Goal: Information Seeking & Learning: Learn about a topic

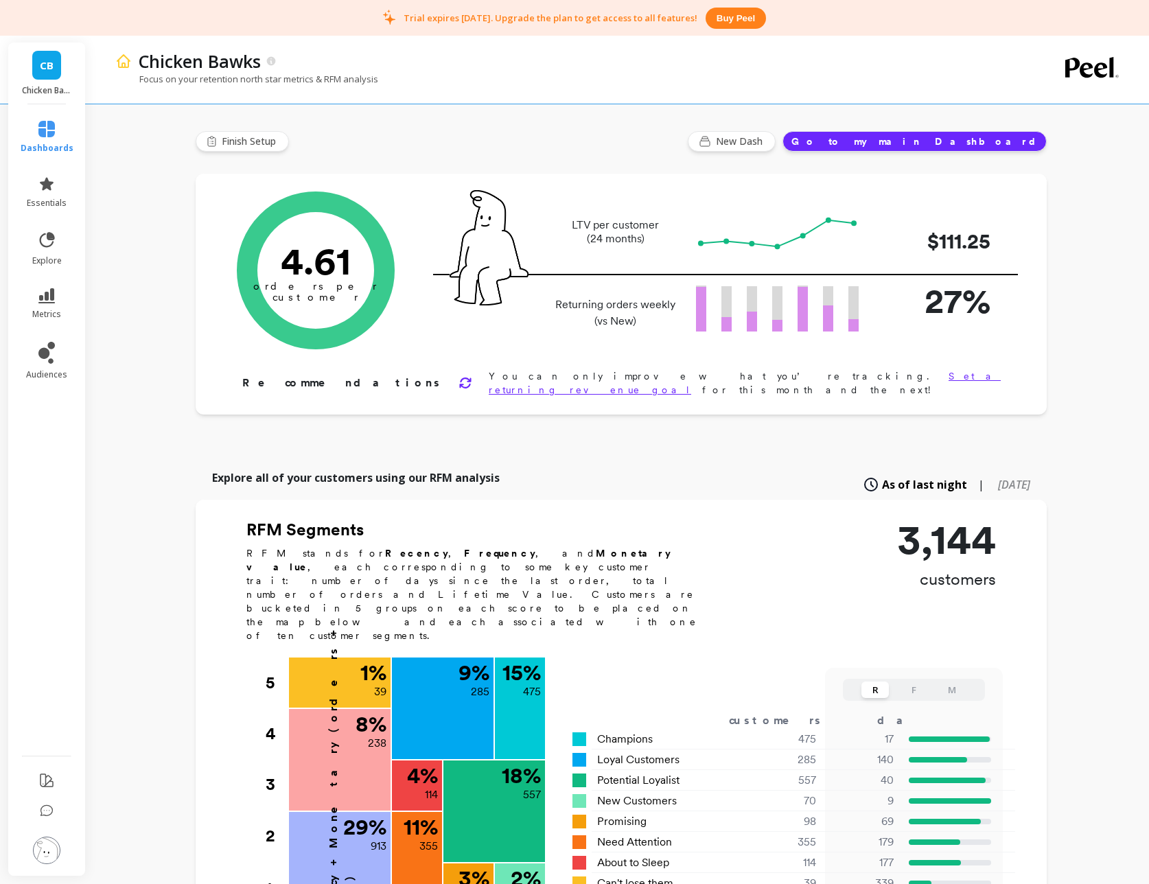
click at [974, 139] on button "Go to my main Dashboard" at bounding box center [915, 141] width 264 height 21
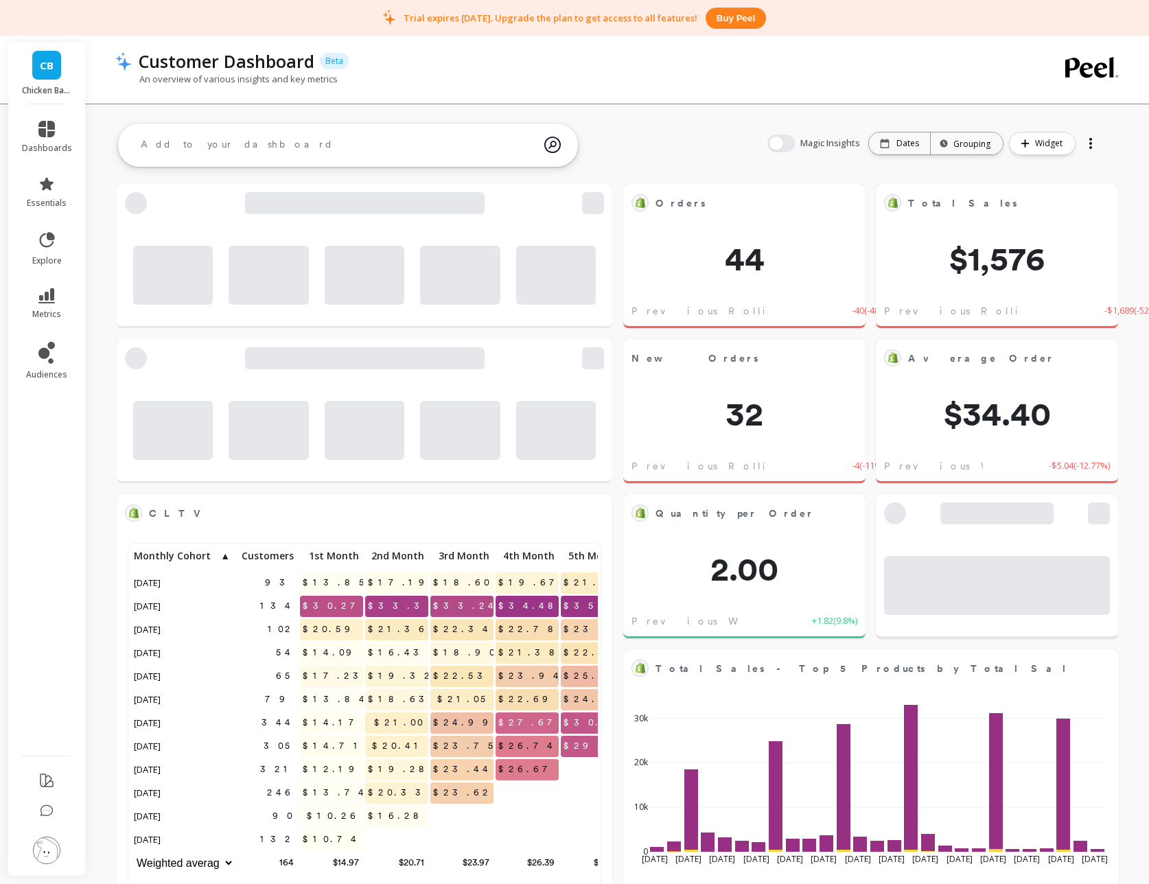
scroll to position [378, 467]
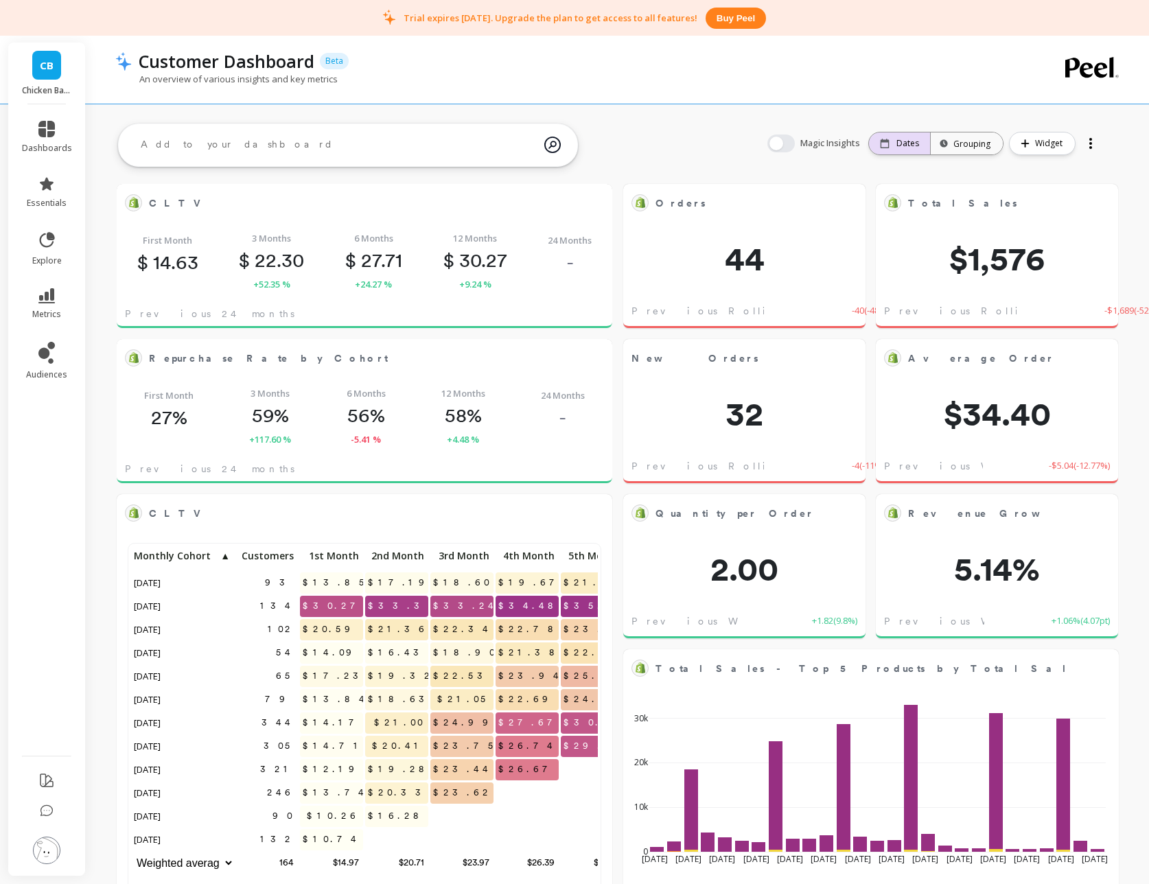
click at [892, 141] on div "Dates" at bounding box center [899, 143] width 39 height 11
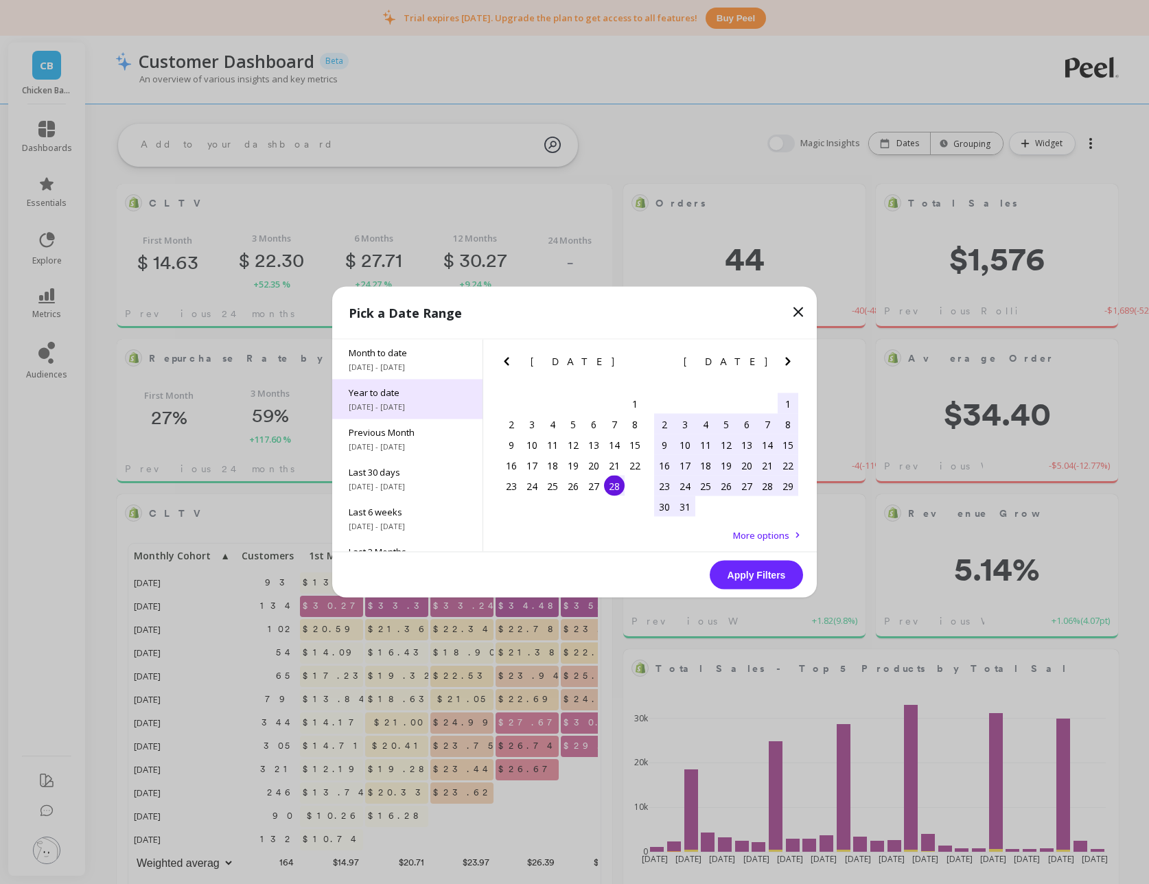
click at [406, 400] on div "Year to date [DATE] - [DATE]" at bounding box center [407, 400] width 150 height 40
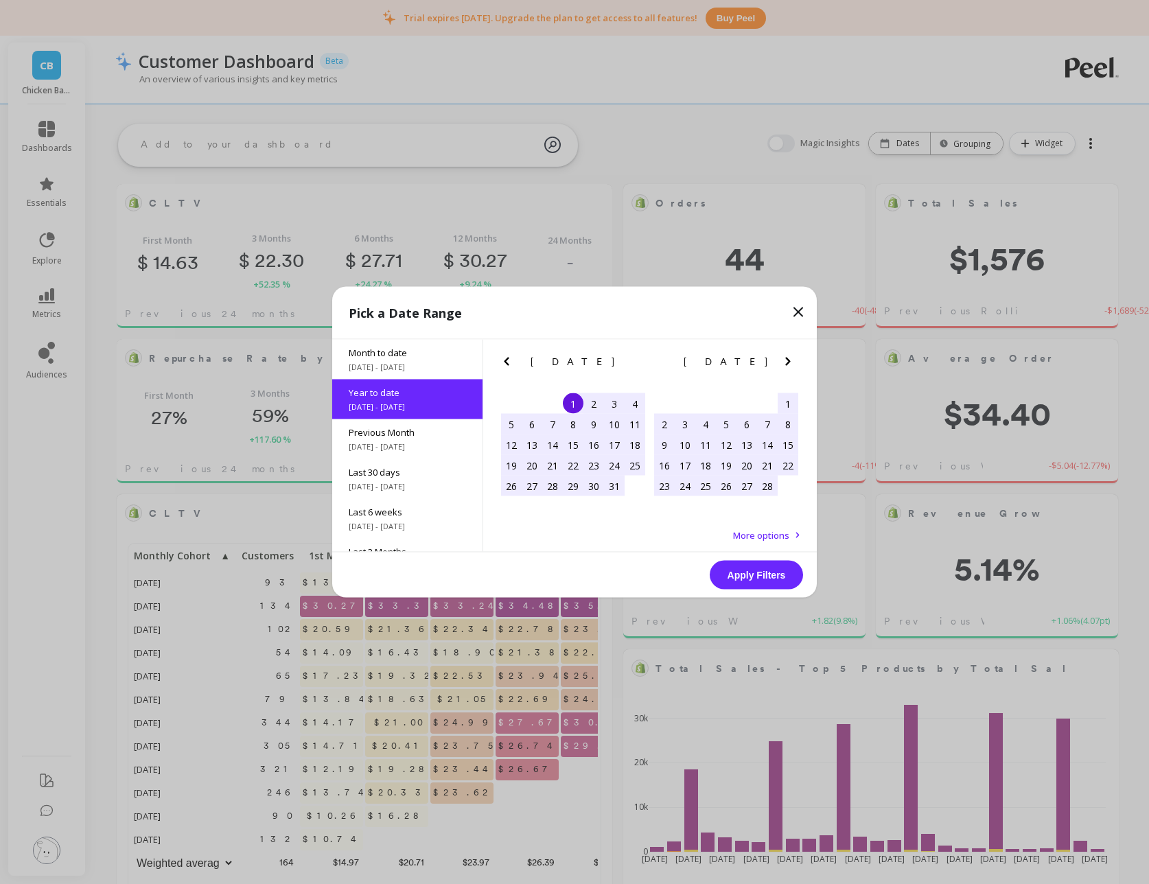
click at [735, 577] on button "Apply Filters" at bounding box center [756, 575] width 93 height 29
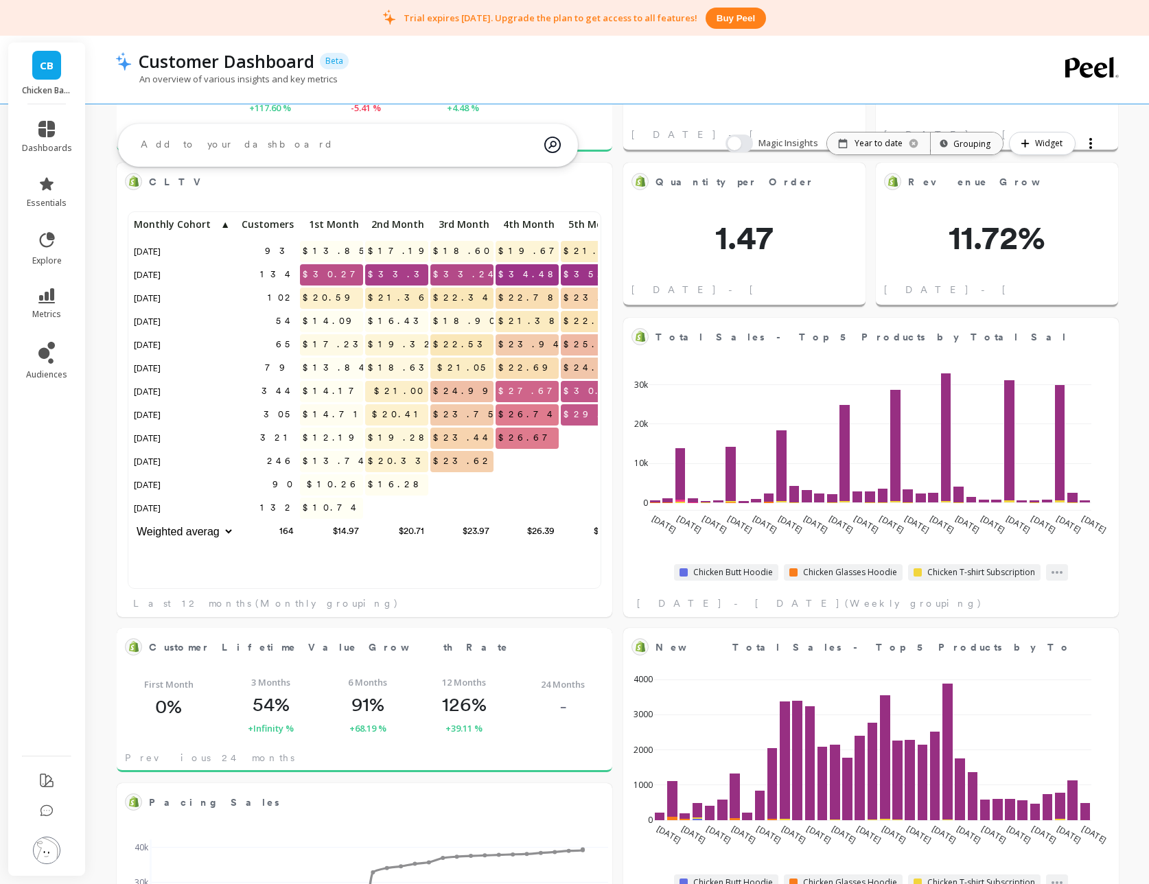
scroll to position [0, 0]
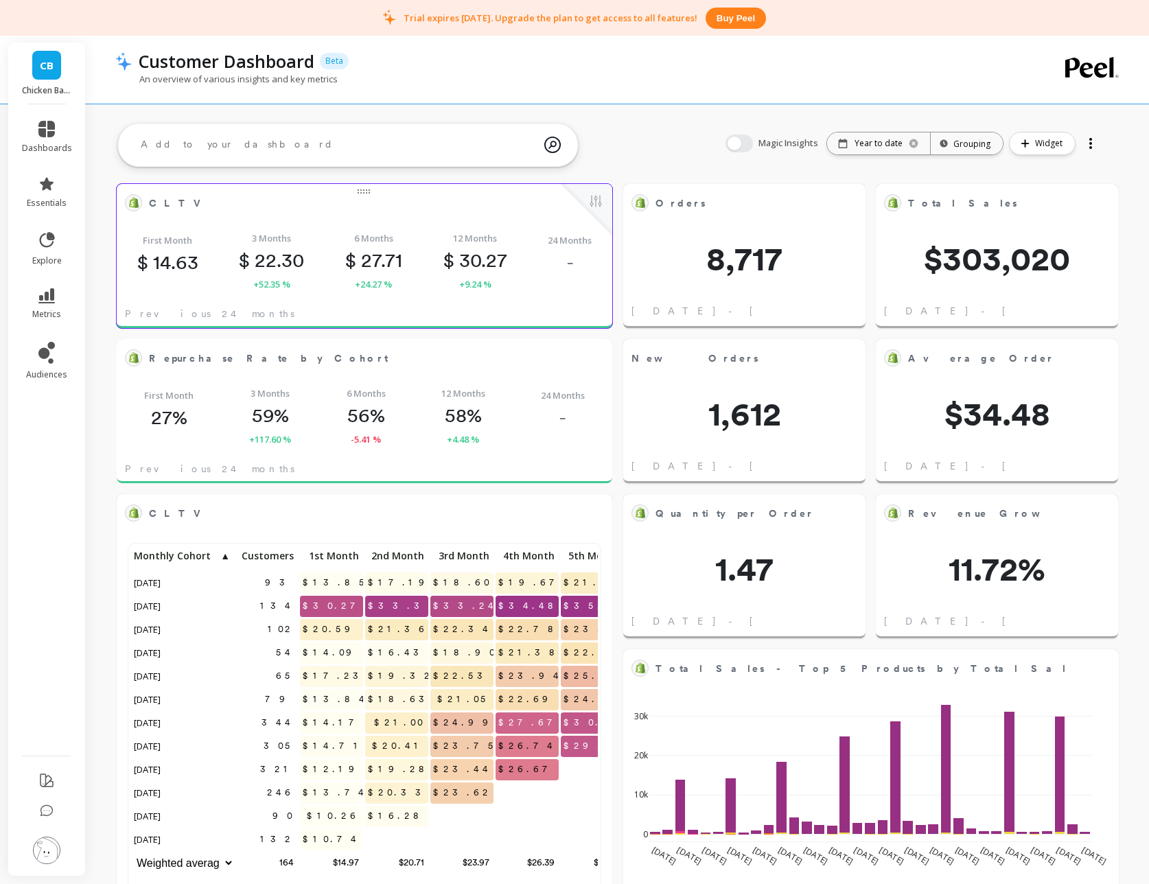
click at [157, 204] on span "CLTV" at bounding box center [179, 203] width 60 height 14
click at [600, 202] on button at bounding box center [596, 202] width 16 height 19
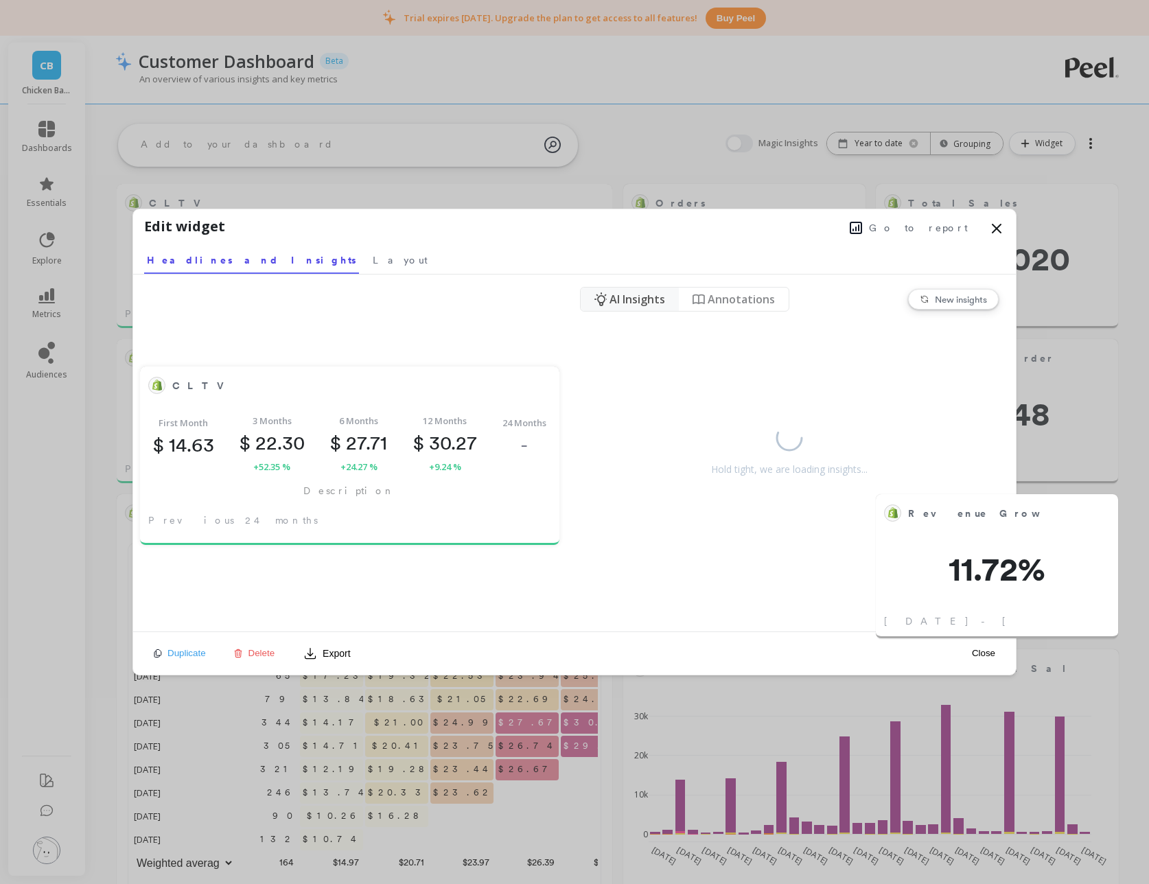
click at [995, 229] on icon at bounding box center [997, 228] width 8 height 8
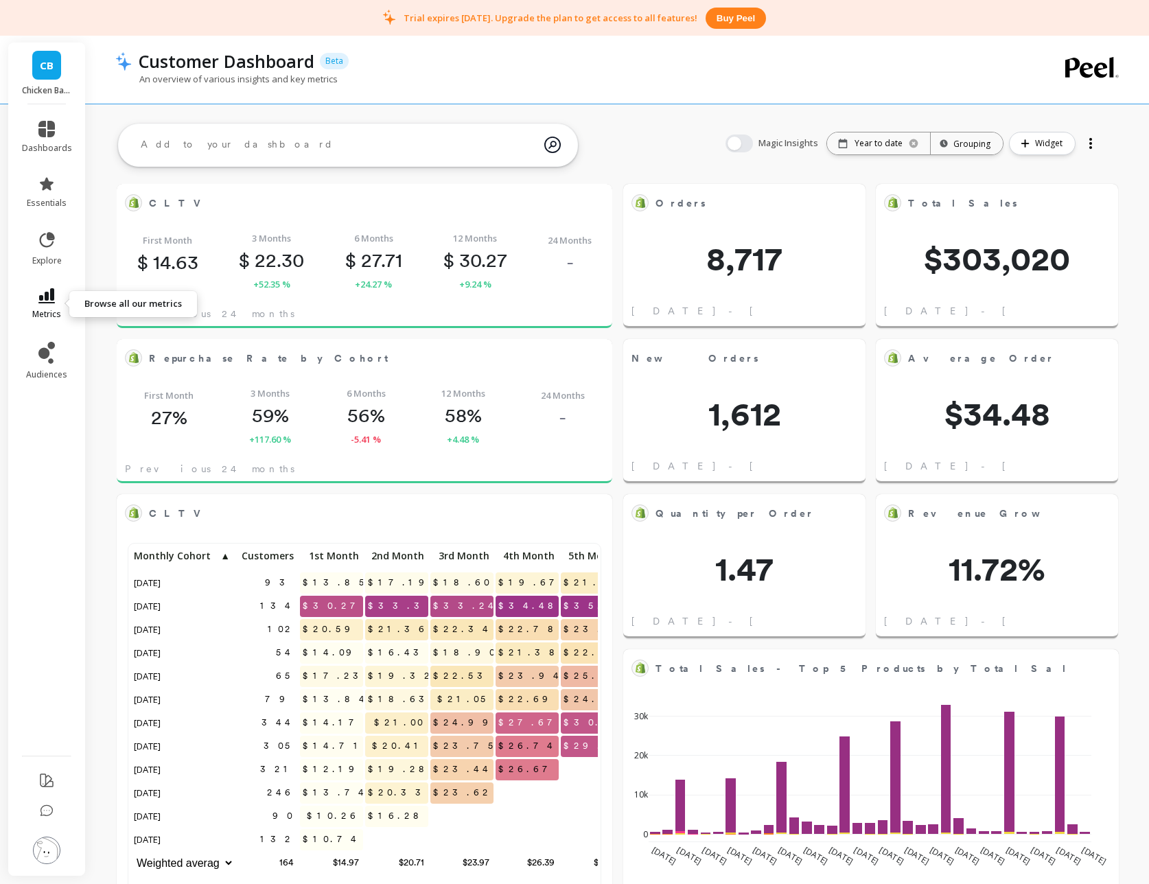
click at [45, 303] on icon at bounding box center [46, 295] width 16 height 15
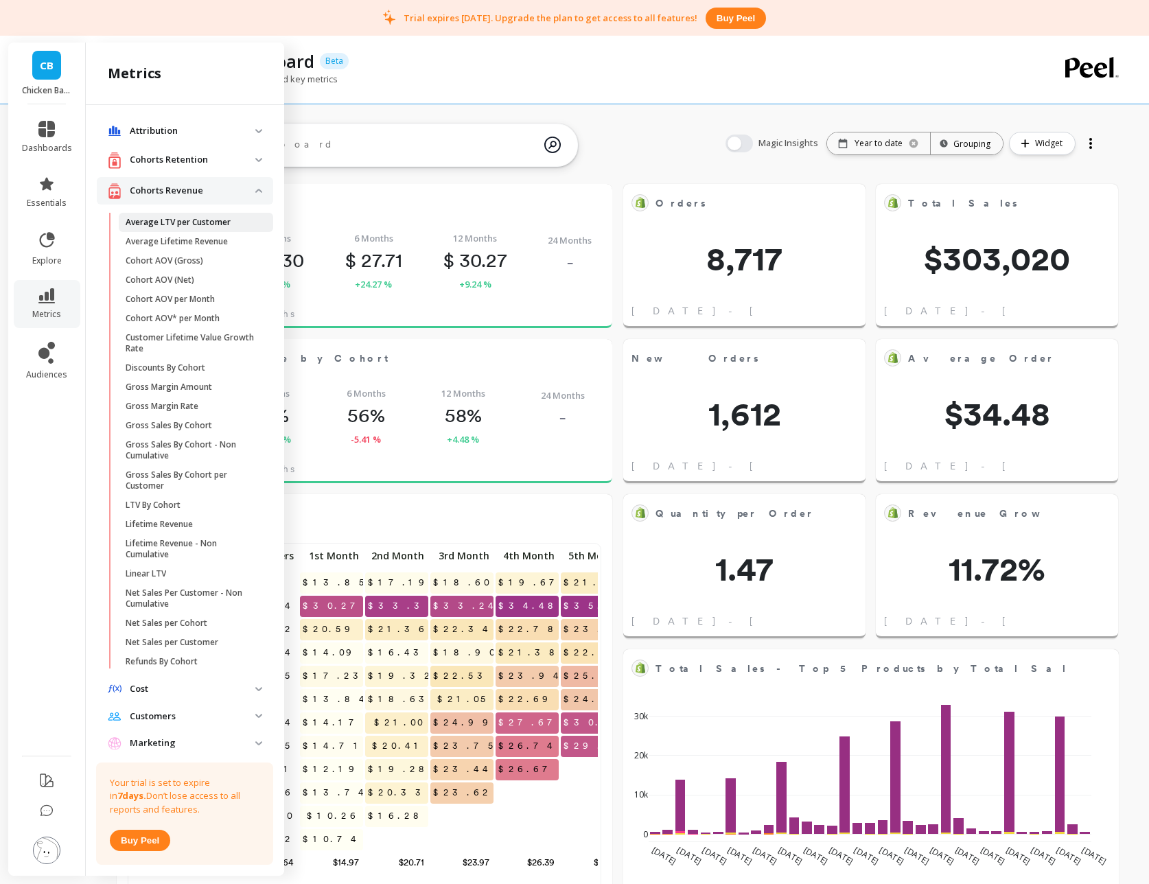
click at [189, 224] on p "Average LTV per Customer" at bounding box center [178, 222] width 105 height 11
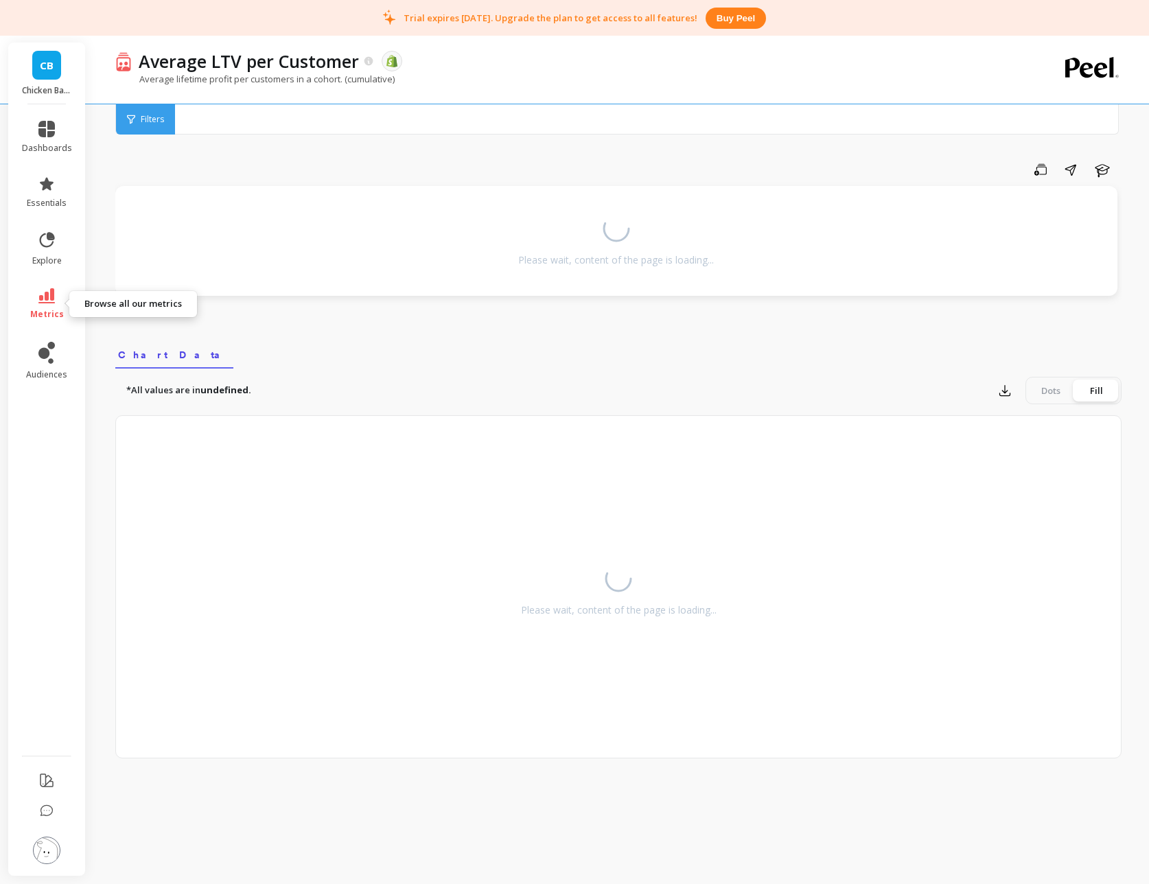
click at [53, 298] on icon at bounding box center [46, 295] width 16 height 15
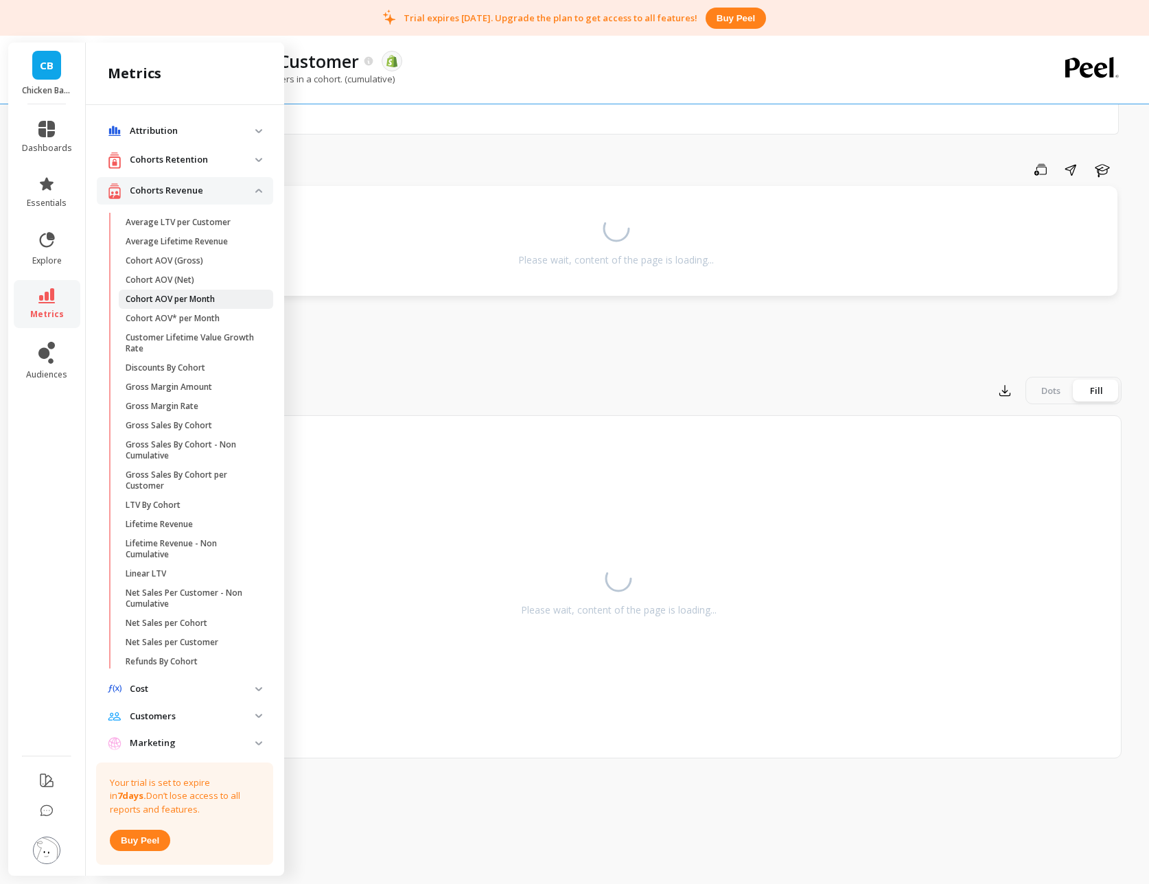
click at [188, 301] on p "Cohort AOV per Month" at bounding box center [170, 299] width 89 height 11
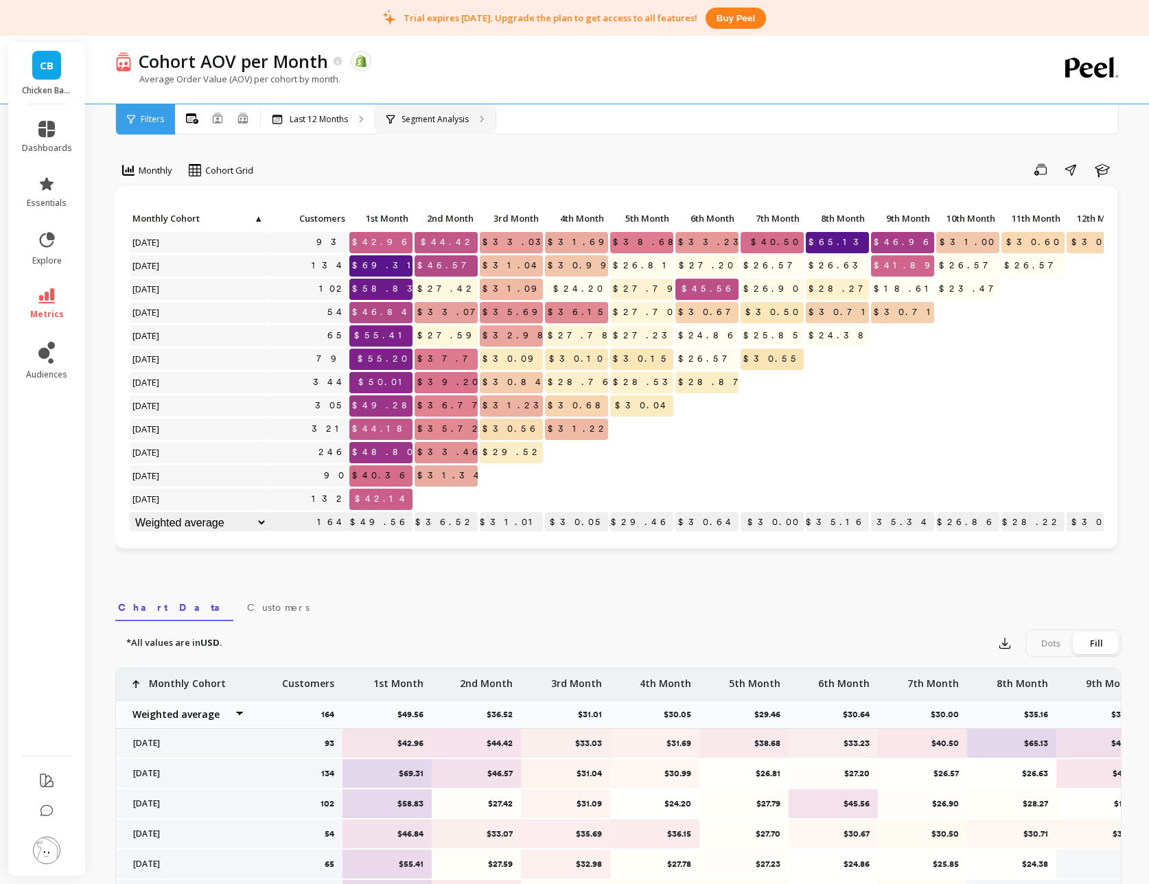
click at [464, 124] on div "Segment Analysis" at bounding box center [436, 119] width 120 height 30
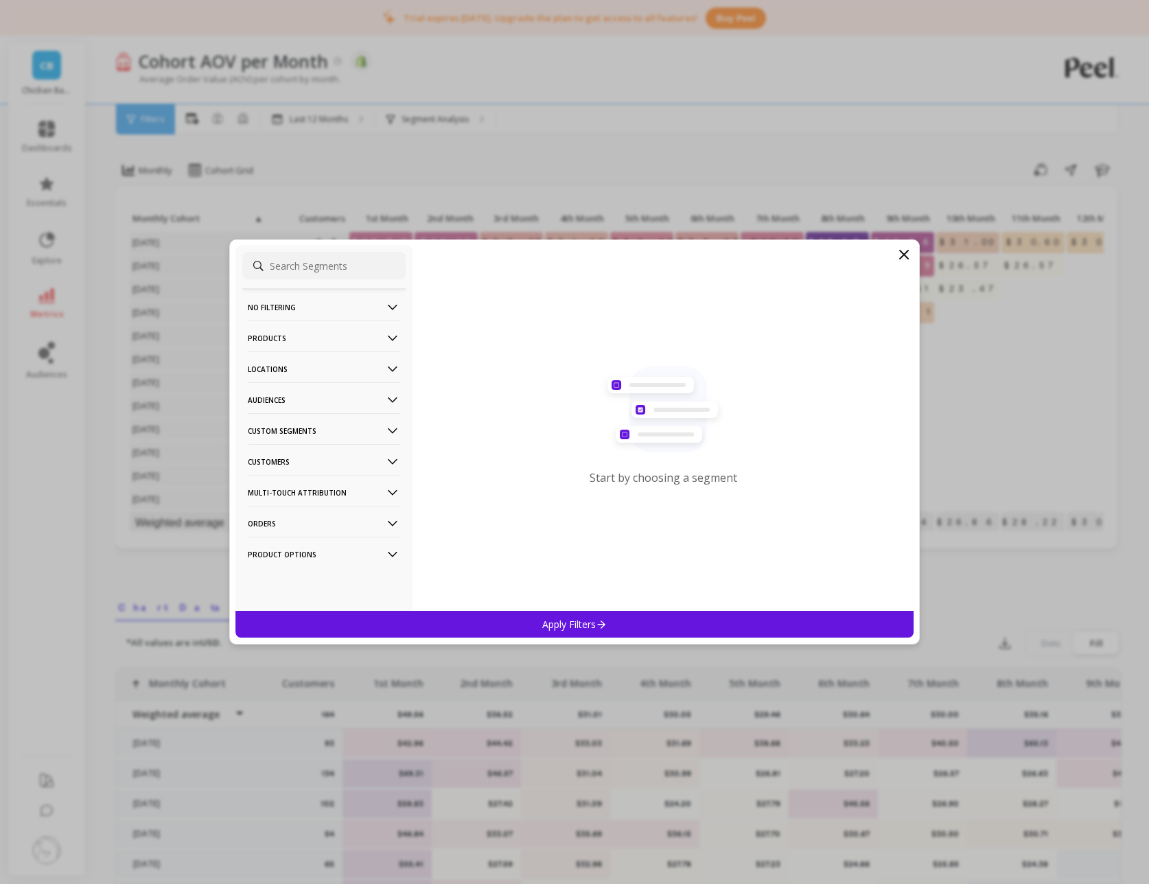
click at [384, 336] on p "Products" at bounding box center [324, 338] width 152 height 35
click at [388, 337] on icon at bounding box center [392, 338] width 15 height 15
click at [392, 464] on icon at bounding box center [392, 461] width 15 height 15
click at [347, 487] on div "Customer Tags" at bounding box center [323, 488] width 163 height 22
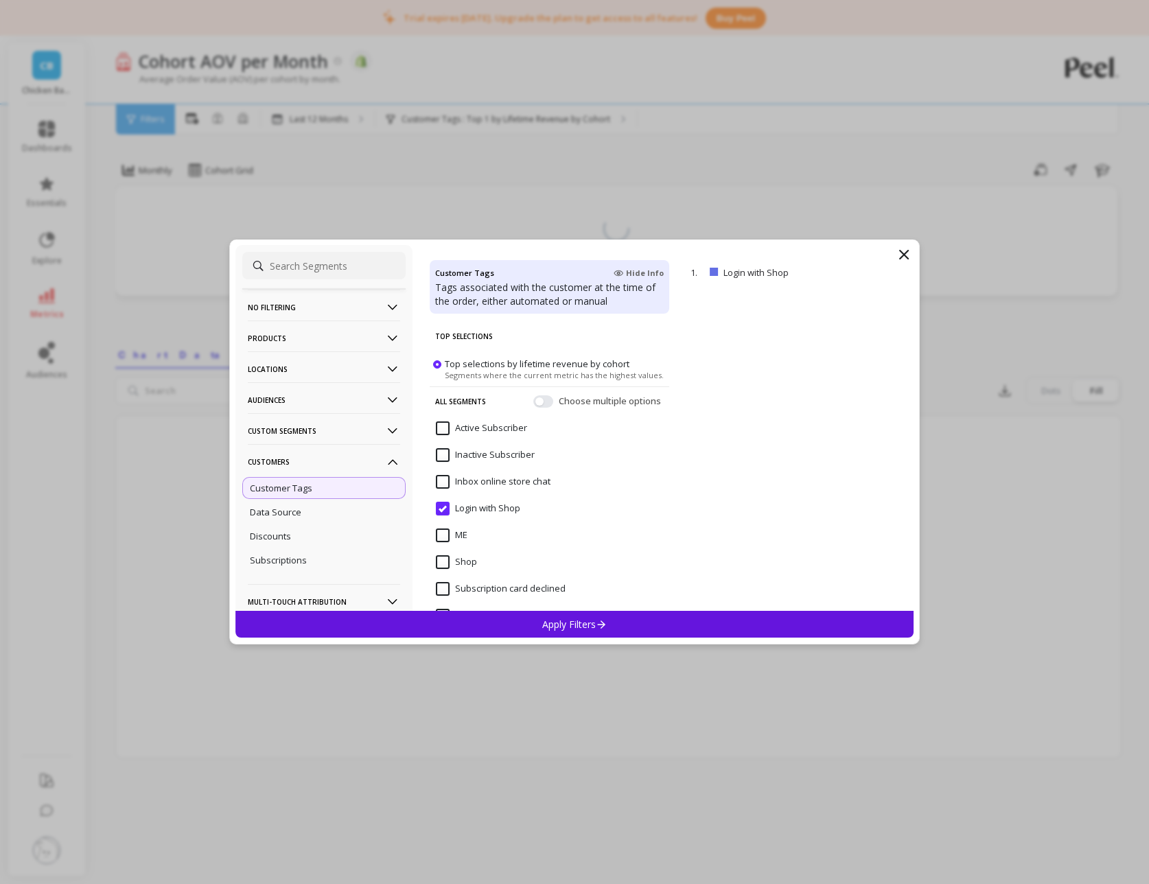
click at [443, 426] on Subscriber "Active Subscriber" at bounding box center [481, 428] width 91 height 14
click at [557, 623] on p "Apply Filters" at bounding box center [574, 624] width 65 height 13
